Goal: Task Accomplishment & Management: Manage account settings

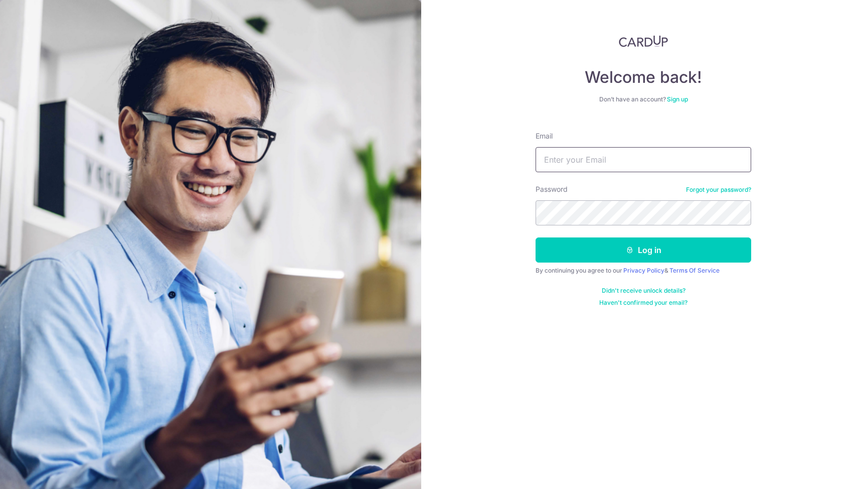
click at [620, 161] on input "Email" at bounding box center [644, 159] width 216 height 25
type input "[EMAIL_ADDRESS][DOMAIN_NAME]"
click at [536, 237] on button "Log in" at bounding box center [644, 249] width 216 height 25
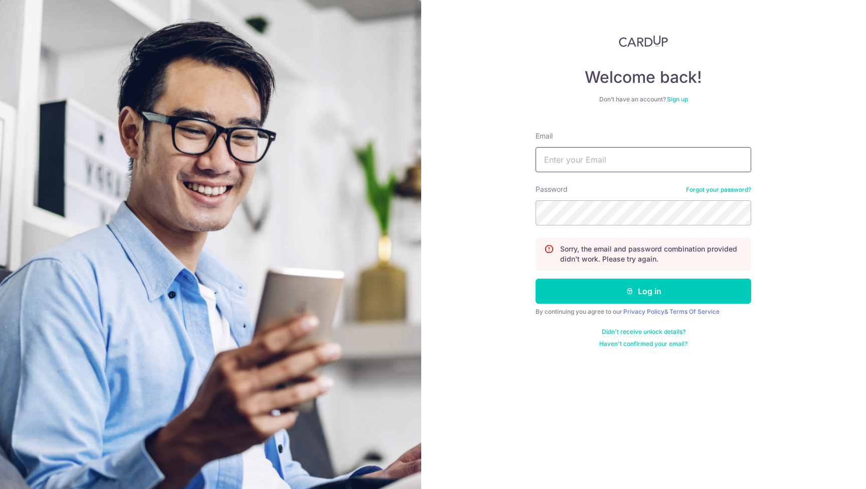
click at [571, 153] on input "Email" at bounding box center [644, 159] width 216 height 25
type input "[EMAIL_ADDRESS][DOMAIN_NAME]"
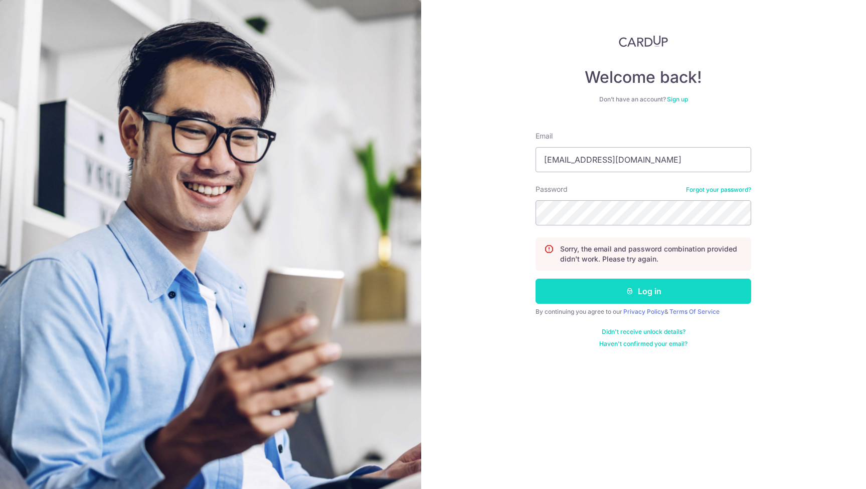
click at [698, 299] on button "Log in" at bounding box center [644, 290] width 216 height 25
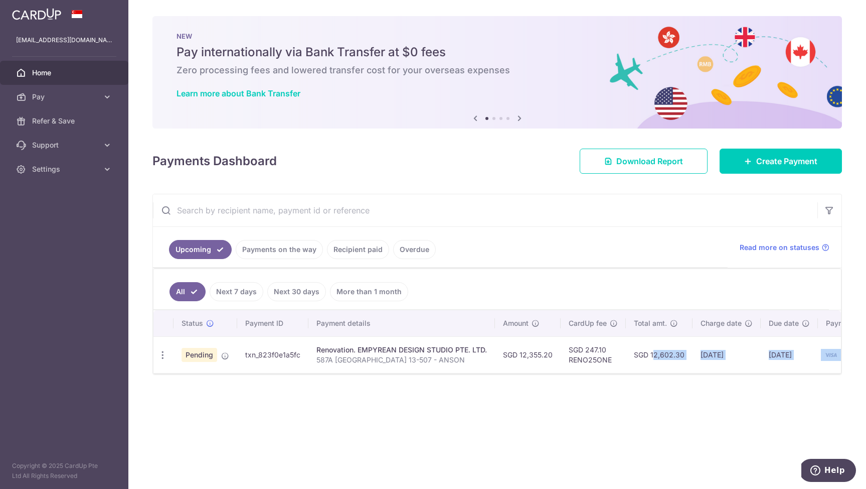
scroll to position [0, 48]
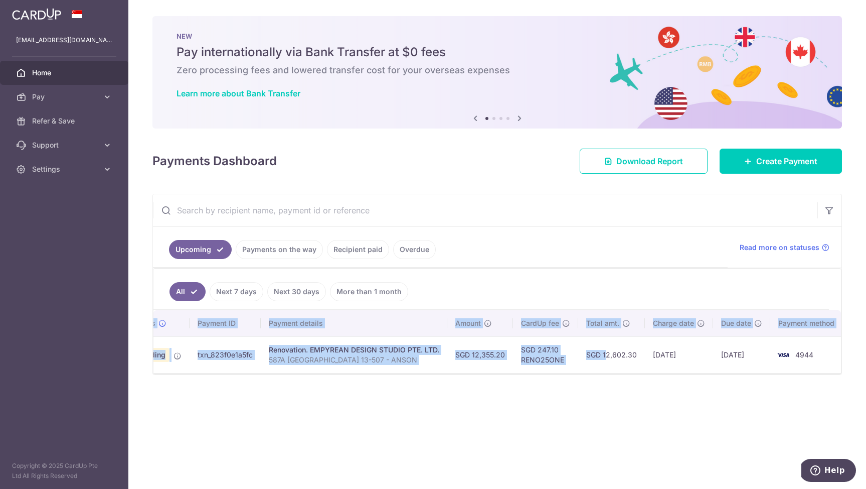
drag, startPoint x: 641, startPoint y: 347, endPoint x: 860, endPoint y: 362, distance: 219.7
click at [860, 362] on div "× Pause Schedule Pause all future payments in this series Pause just this one p…" at bounding box center [497, 244] width 738 height 489
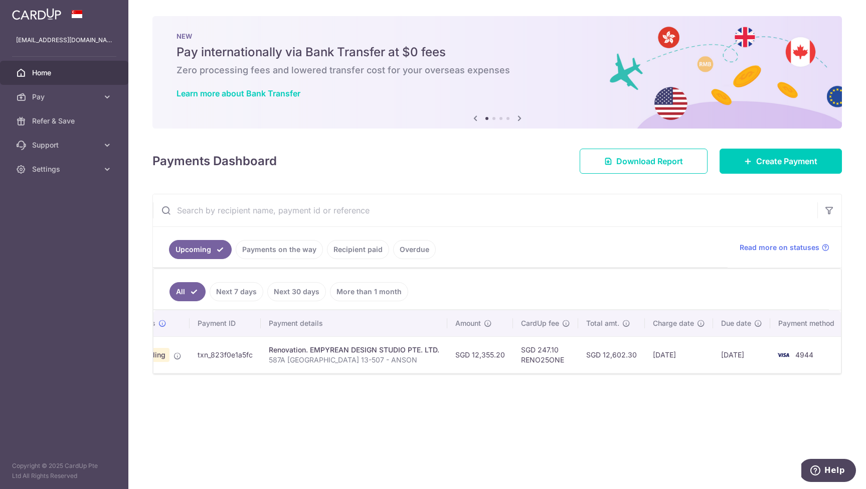
click at [725, 391] on div "× Pause Schedule Pause all future payments in this series Pause just this one p…" at bounding box center [497, 244] width 738 height 489
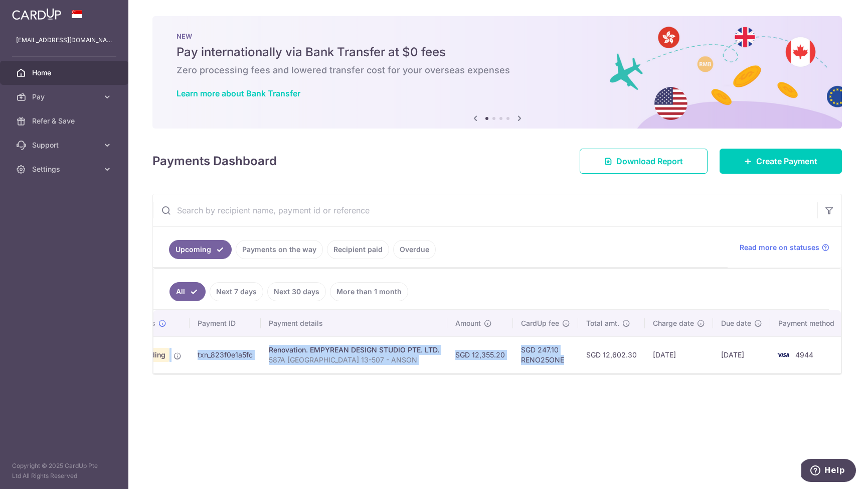
drag, startPoint x: 561, startPoint y: 364, endPoint x: 162, endPoint y: 360, distance: 398.9
click at [162, 360] on tr "Update payment Cancel payment Pending txn_823f0e1a5fc Renovation. EMPYREAN DESI…" at bounding box center [476, 354] width 741 height 37
drag, startPoint x: 366, startPoint y: 363, endPoint x: 356, endPoint y: 367, distance: 10.6
click at [366, 363] on p "587A [GEOGRAPHIC_DATA] 13-507 - ANSON" at bounding box center [354, 360] width 171 height 10
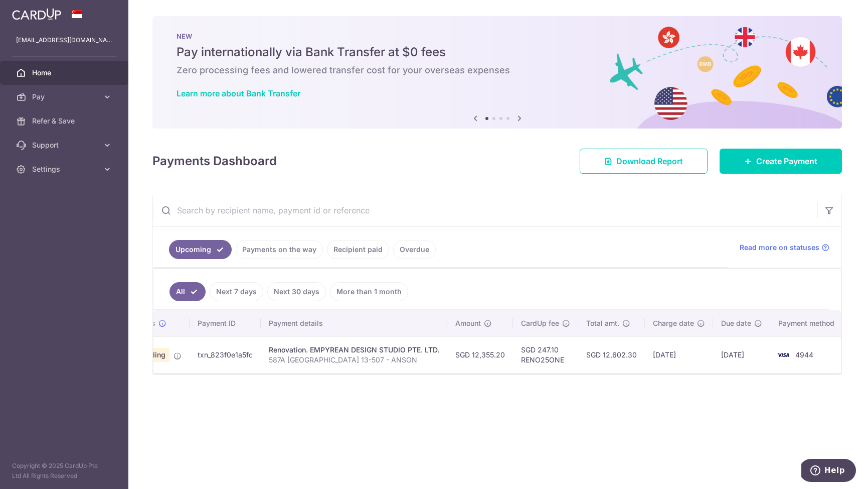
scroll to position [0, 0]
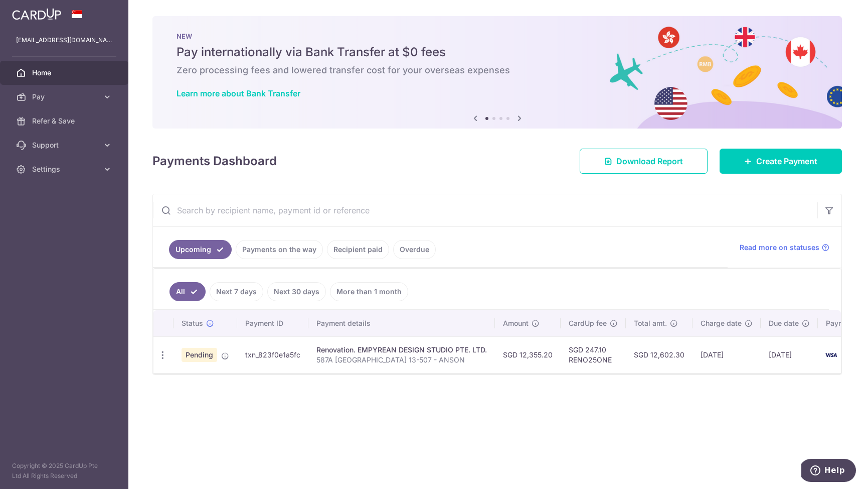
drag, startPoint x: 372, startPoint y: 378, endPoint x: 303, endPoint y: 384, distance: 69.5
click at [303, 384] on div "× Pause Schedule Pause all future payments in this series Pause just this one p…" at bounding box center [497, 244] width 738 height 489
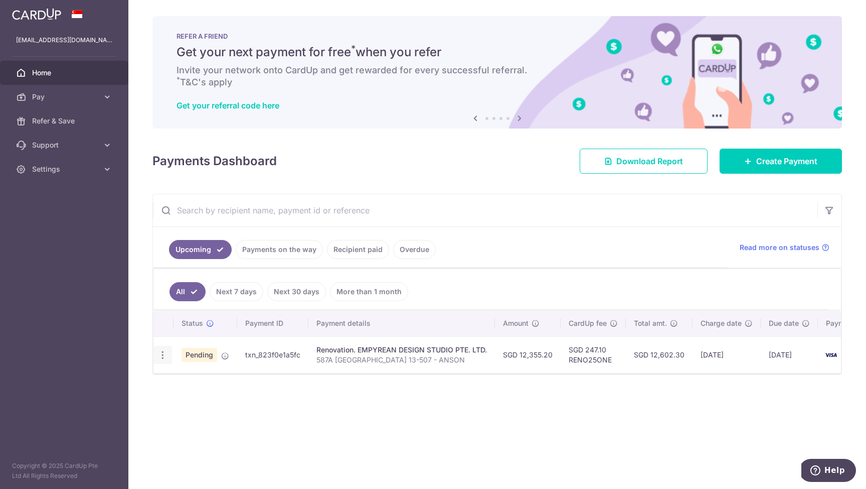
click at [163, 357] on icon "button" at bounding box center [163, 355] width 11 height 11
click at [440, 247] on ul "Upcoming Payments on the way Recipient paid Overdue" at bounding box center [440, 247] width 575 height 41
